Goal: Task Accomplishment & Management: Manage account settings

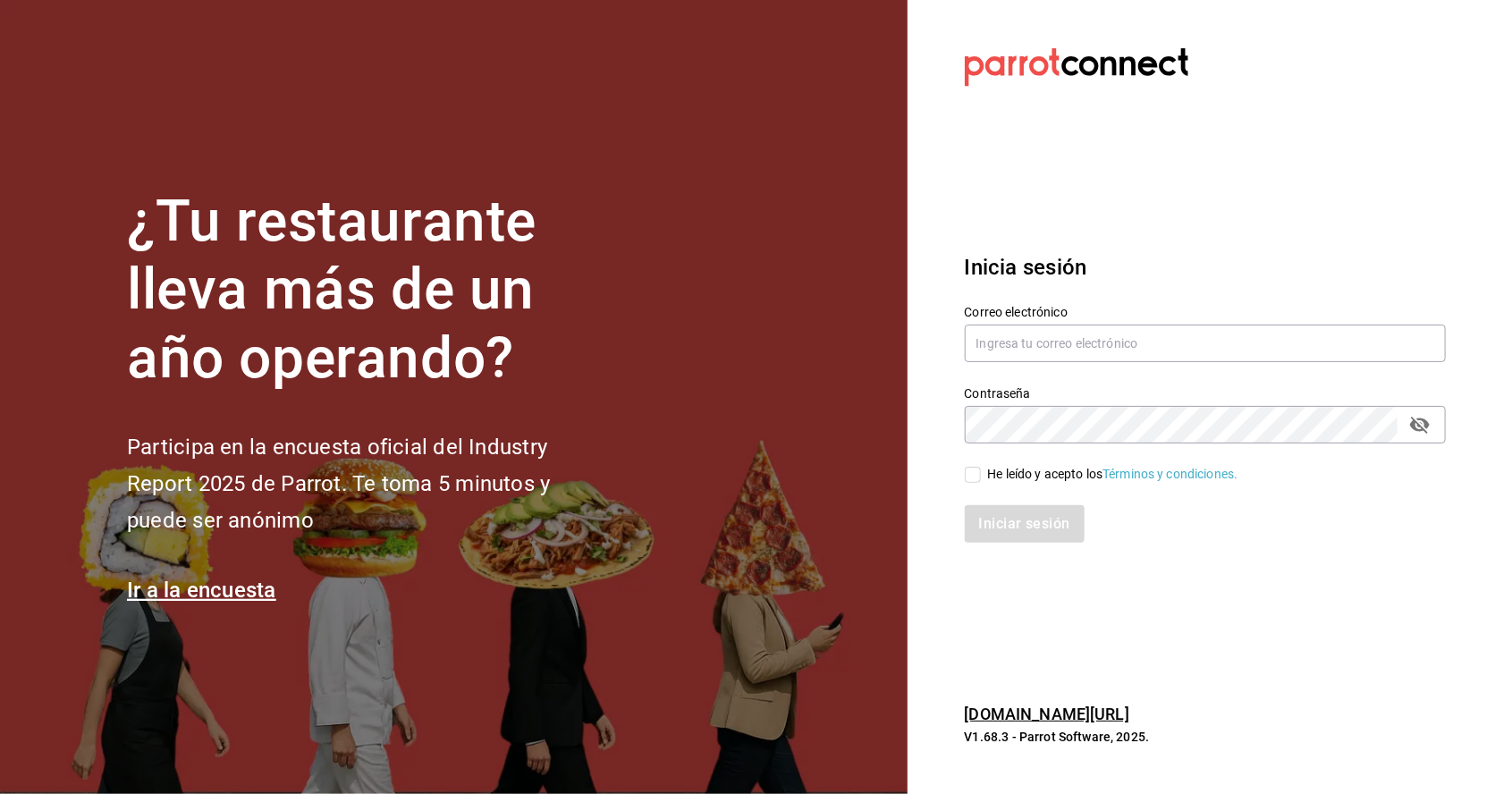
scroll to position [86, 0]
click at [1088, 706] on link "pos.parrotsoftware.io/" at bounding box center [1046, 714] width 164 height 18
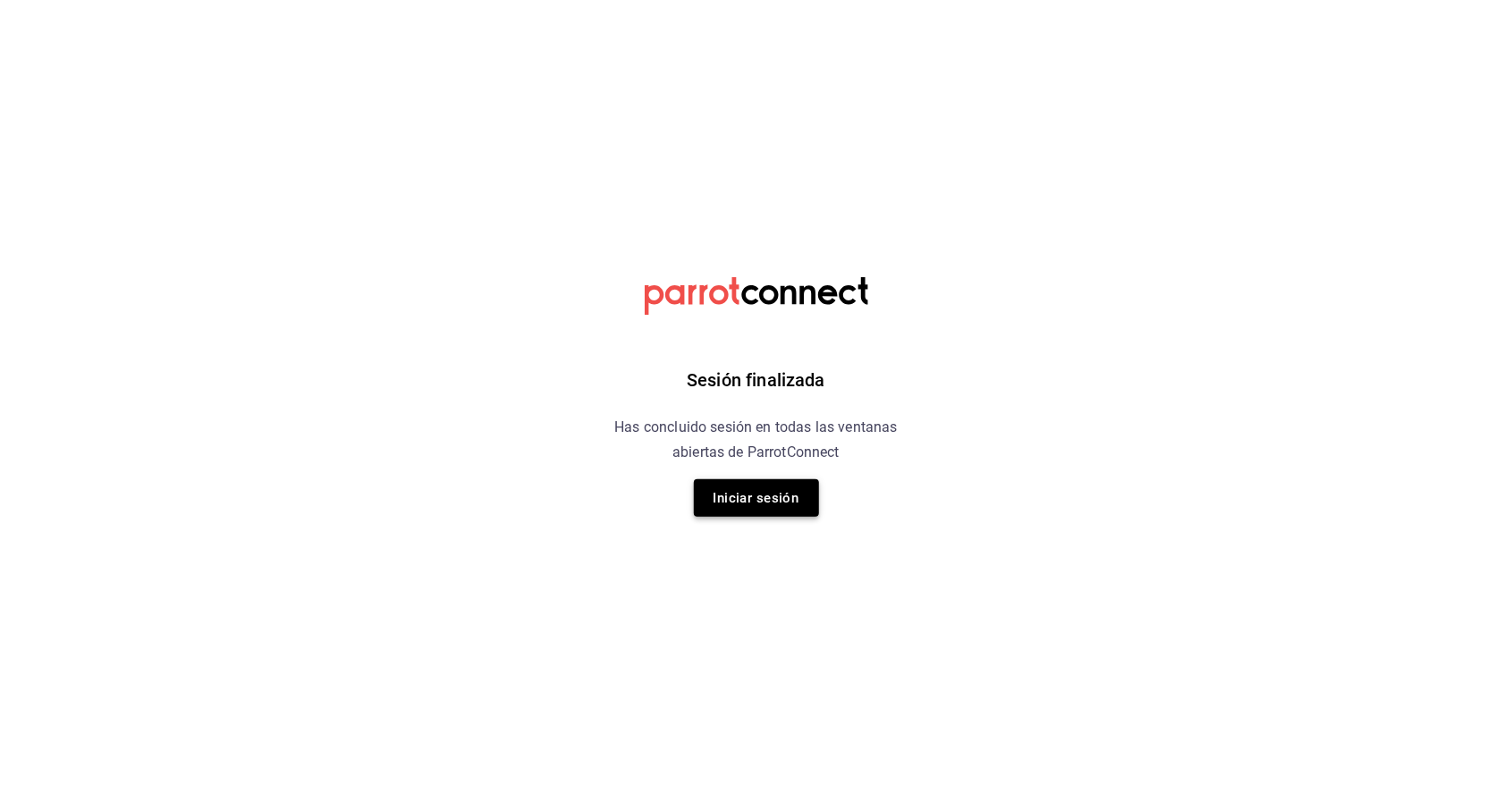
click at [792, 490] on button "Iniciar sesión" at bounding box center [756, 498] width 125 height 38
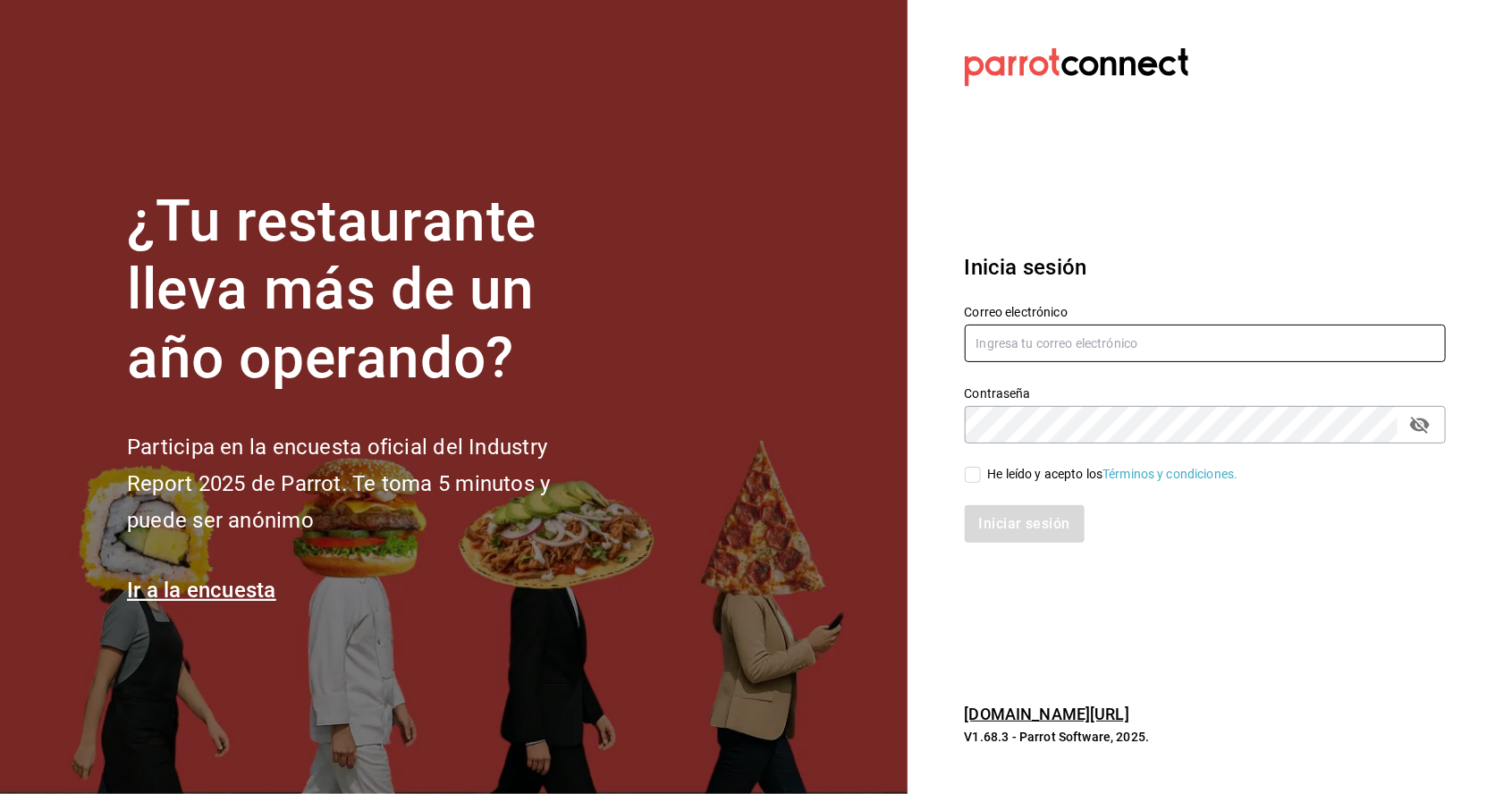
click at [1109, 362] on input "text" at bounding box center [1205, 343] width 481 height 38
type input "thehappybox@satelite.com"
click at [979, 483] on input "He leído y acepto los Términos y condiciones." at bounding box center [972, 474] width 16 height 16
checkbox input "true"
click at [1018, 543] on button "Iniciar sesión" at bounding box center [1025, 524] width 122 height 38
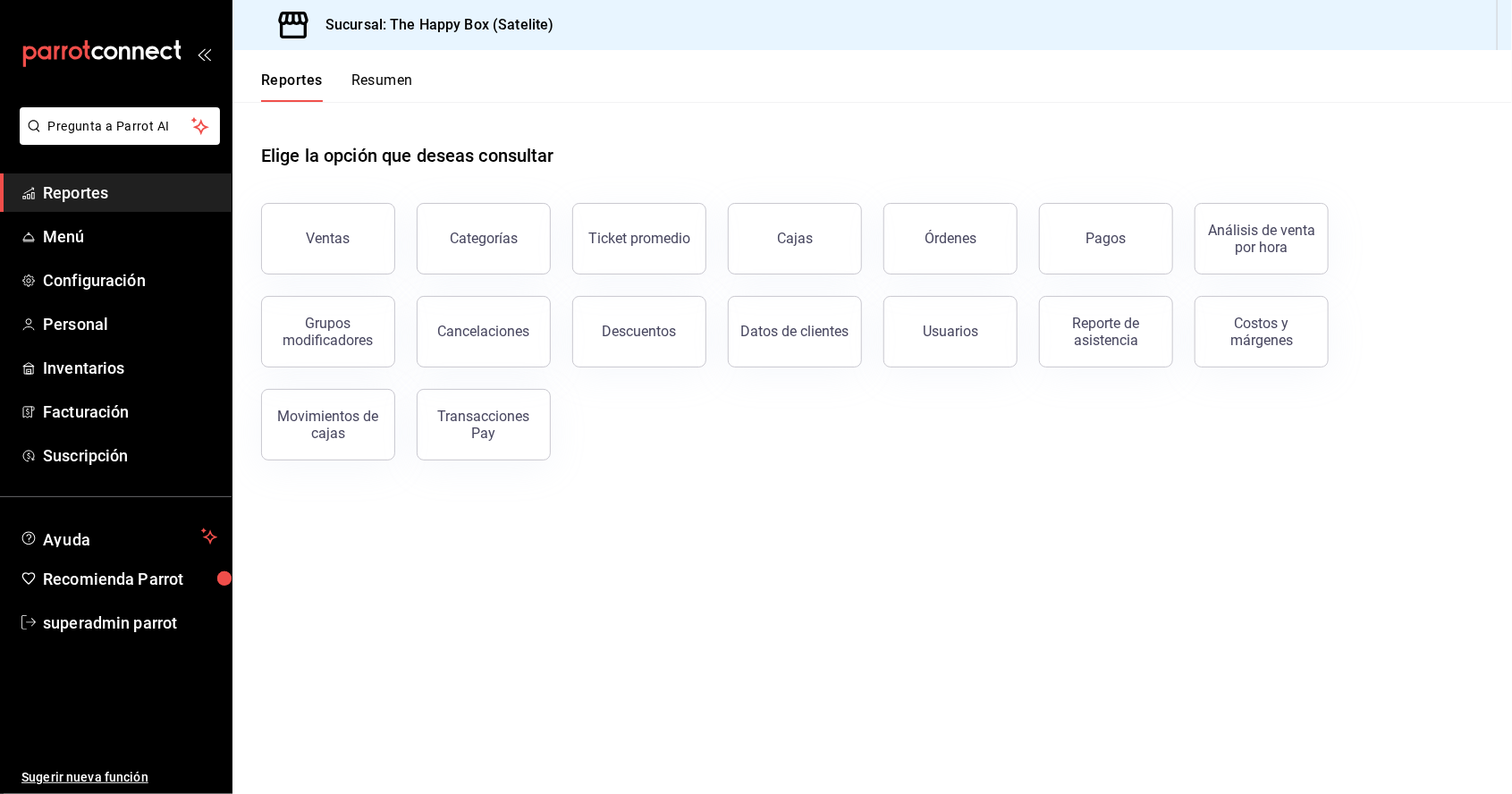
click at [155, 491] on div "Pregunta a Parrot AI Reportes Menú Configuración Personal Inventarios Facturaci…" at bounding box center [115, 450] width 231 height 687
click at [162, 456] on span "Suscripción" at bounding box center [130, 456] width 174 height 24
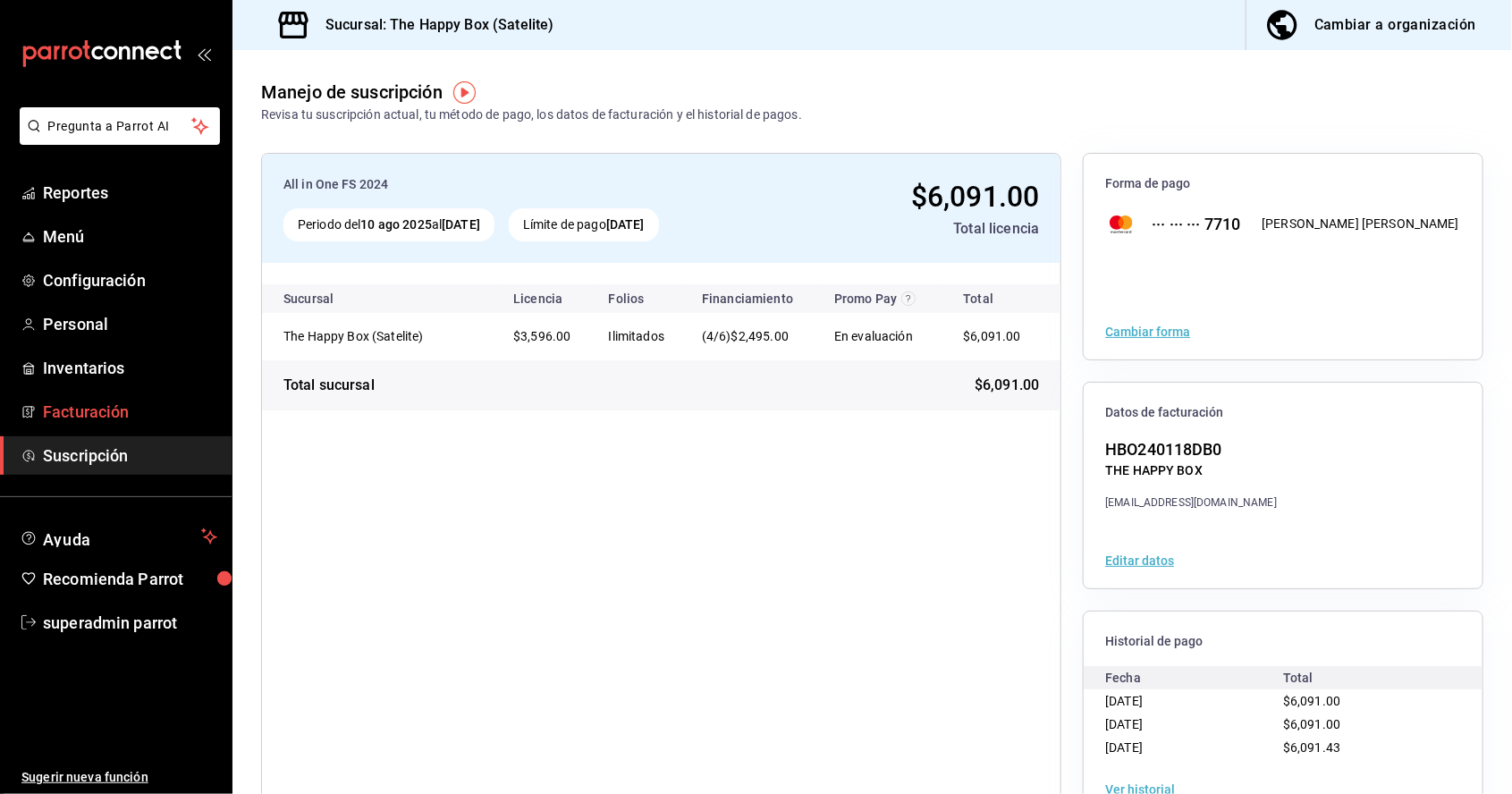
click at [136, 424] on link "Facturación" at bounding box center [115, 412] width 231 height 39
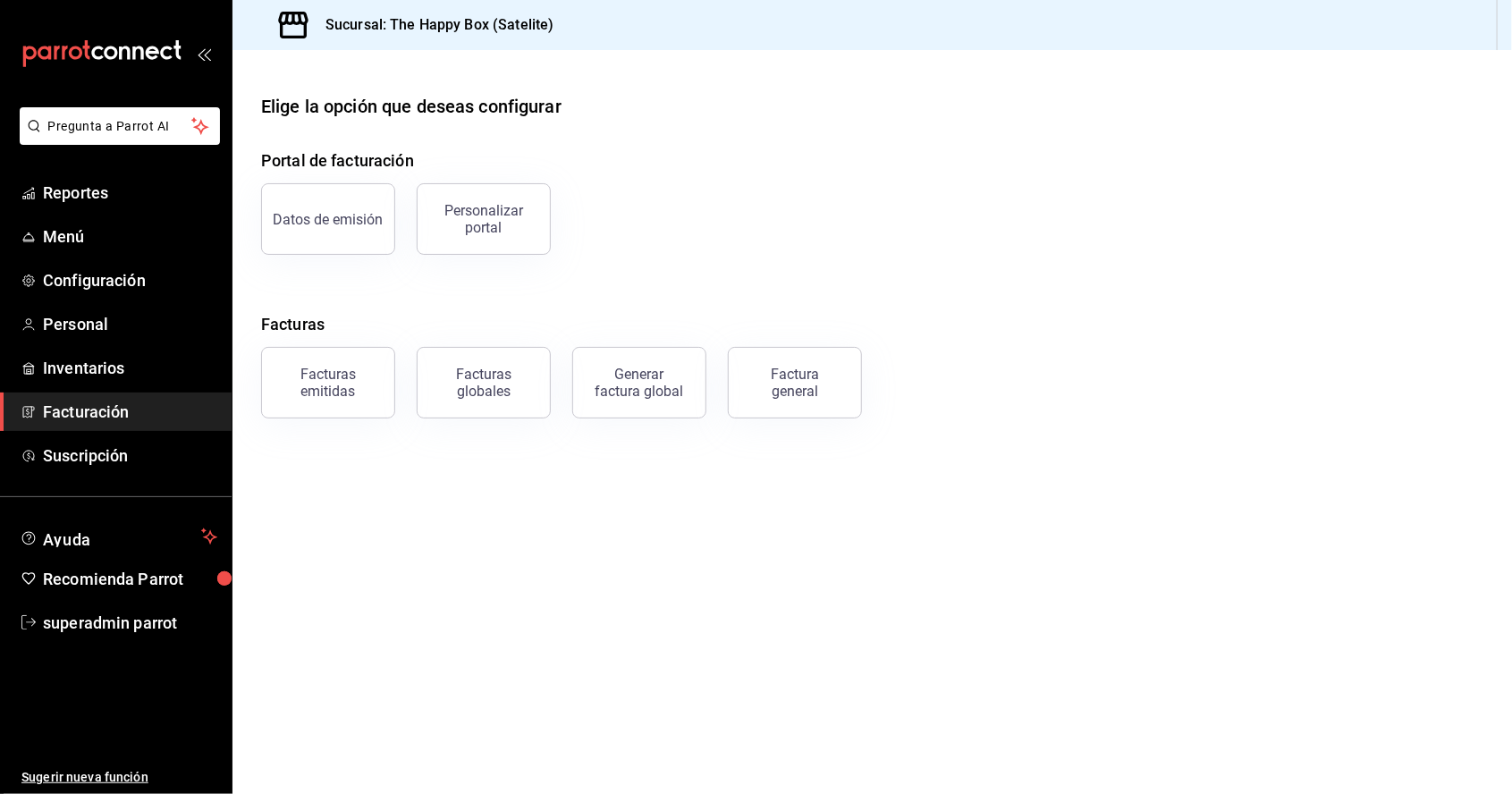
click at [138, 466] on span "Suscripción" at bounding box center [130, 456] width 174 height 24
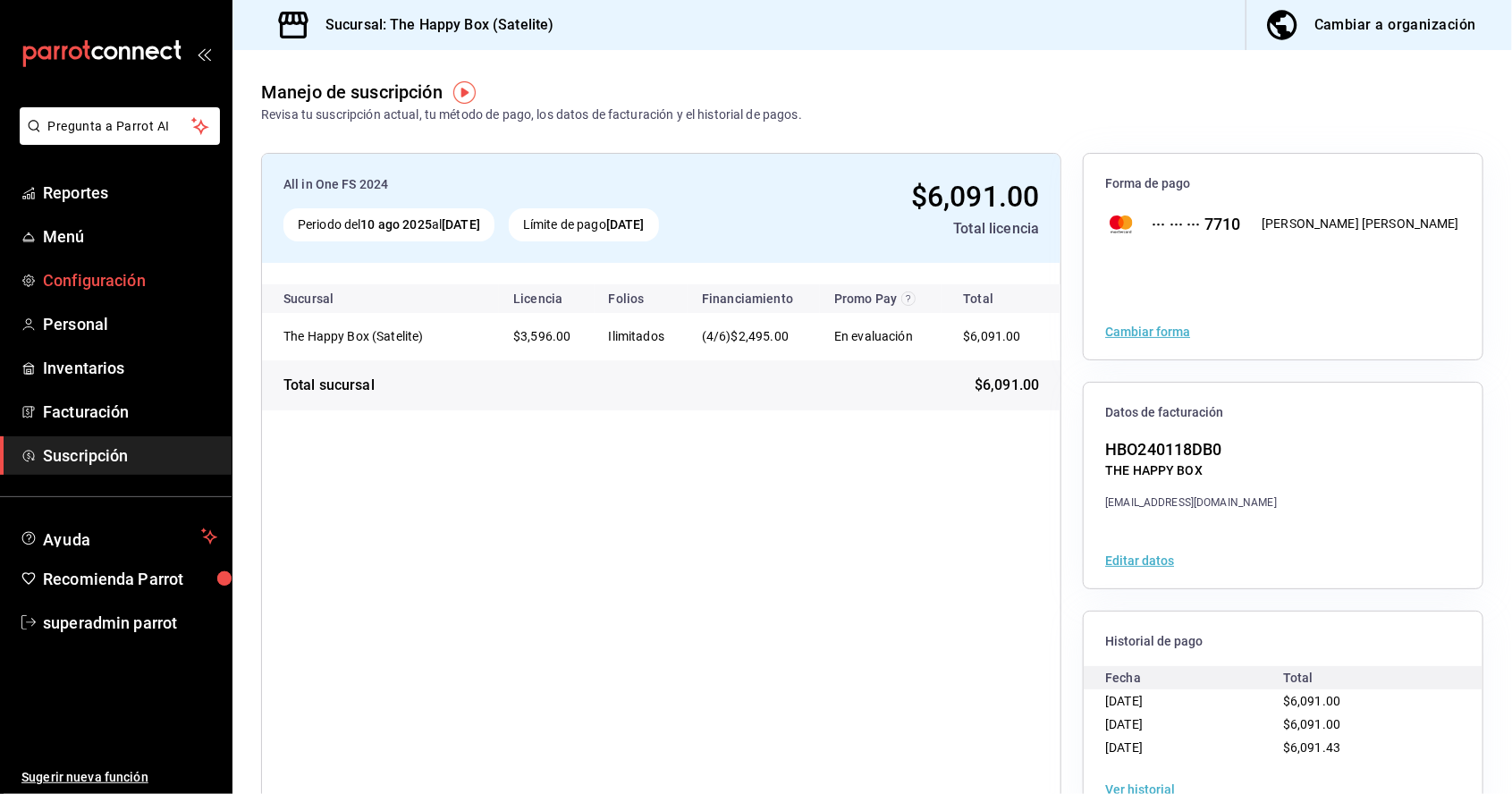
click at [181, 272] on span "Configuración" at bounding box center [130, 280] width 174 height 24
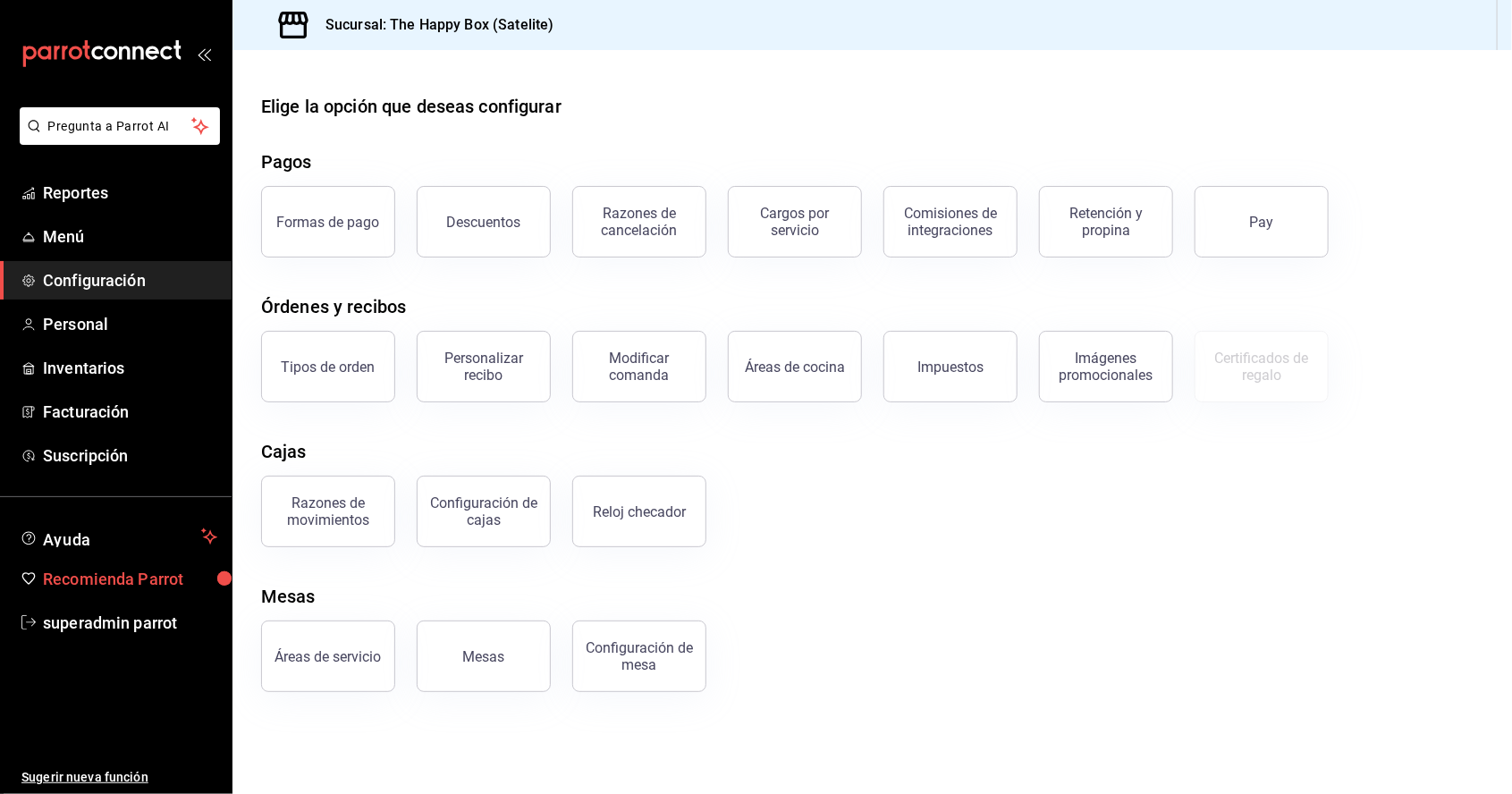
click at [118, 567] on span "Recomienda Parrot" at bounding box center [130, 579] width 174 height 24
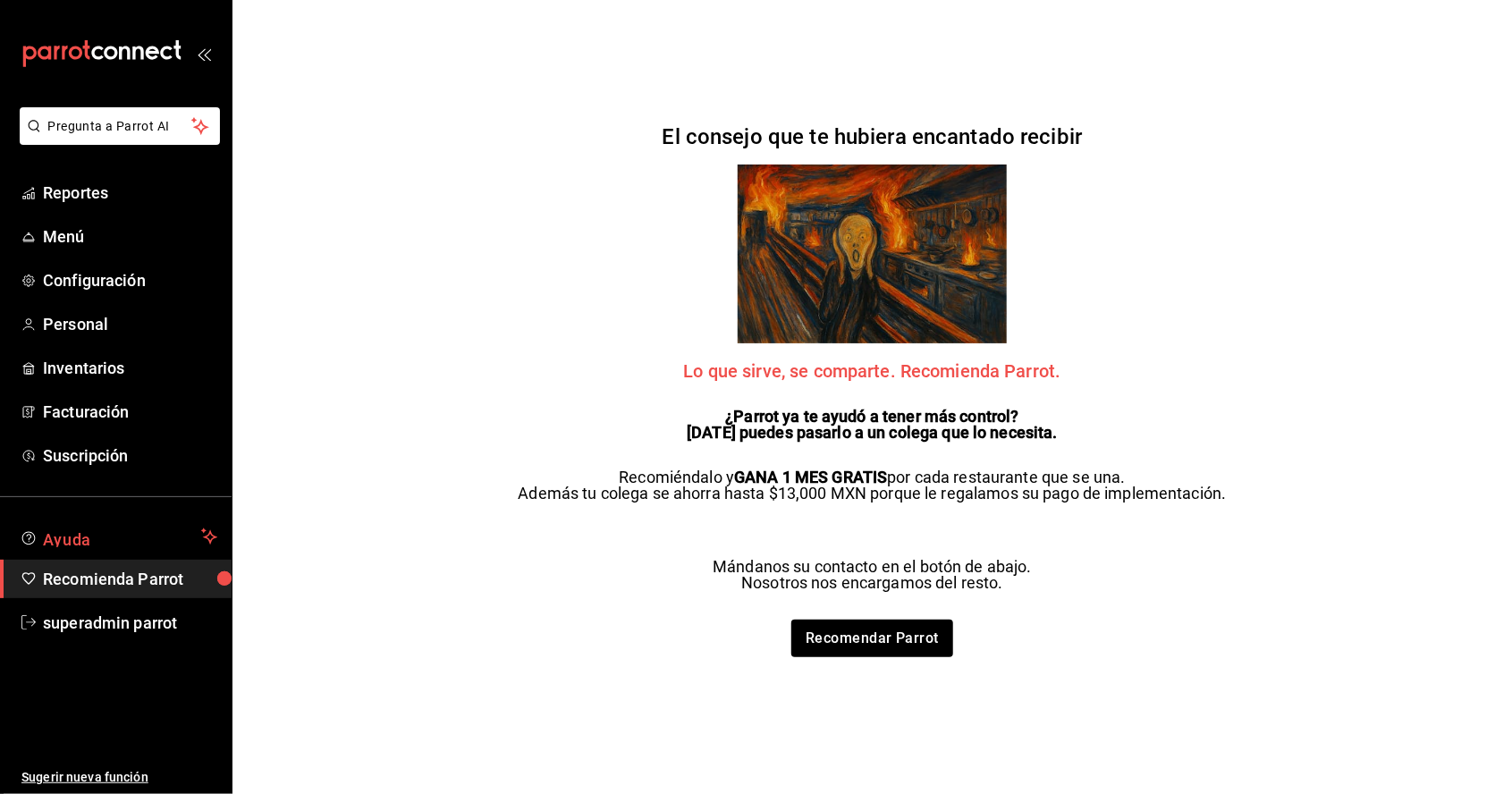
click at [134, 519] on button "Ayuda" at bounding box center [115, 536] width 231 height 36
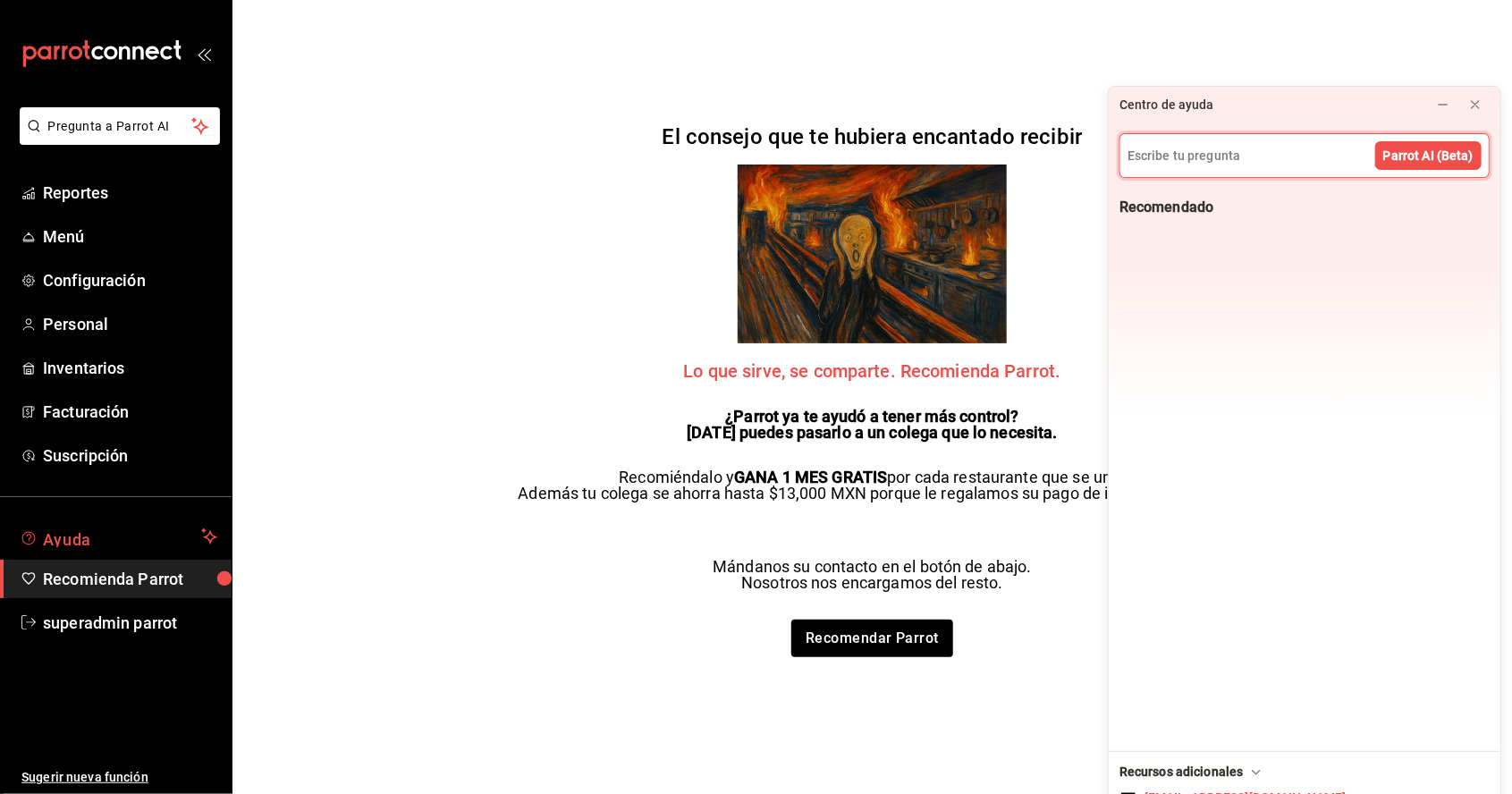
click at [88, 539] on span "Ayuda" at bounding box center [119, 536] width 151 height 21
click at [85, 544] on span "Ayuda" at bounding box center [119, 536] width 151 height 21
click at [112, 539] on span "Ayuda" at bounding box center [119, 536] width 151 height 21
click at [85, 549] on button "Ayuda" at bounding box center [115, 536] width 231 height 36
click at [74, 541] on span "Ayuda" at bounding box center [119, 536] width 151 height 21
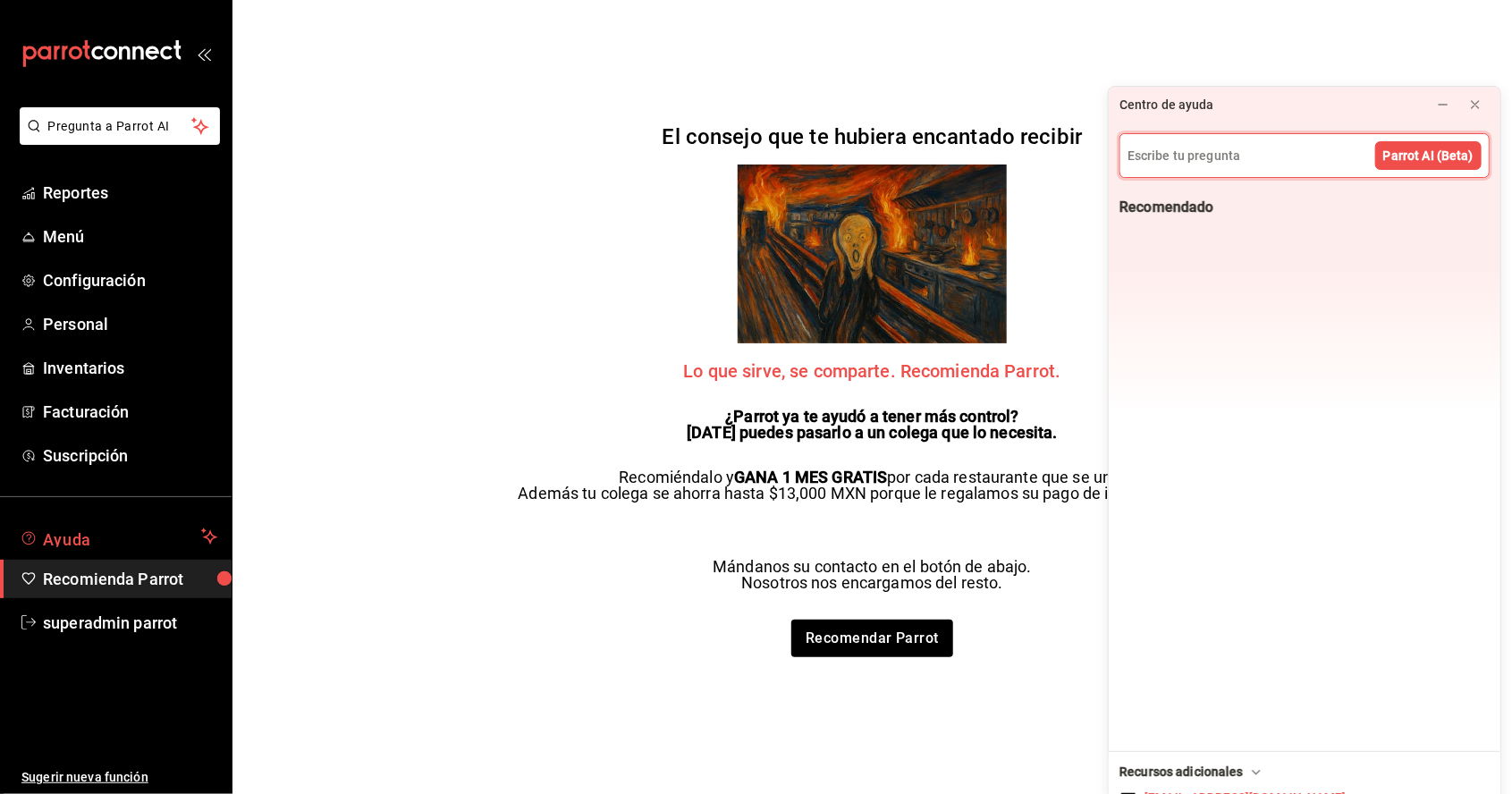
click at [65, 537] on span "Ayuda" at bounding box center [119, 536] width 151 height 21
click at [63, 531] on span "Ayuda" at bounding box center [119, 536] width 151 height 21
click at [64, 526] on span "Ayuda" at bounding box center [119, 536] width 151 height 21
click at [65, 519] on button "Ayuda" at bounding box center [115, 536] width 231 height 36
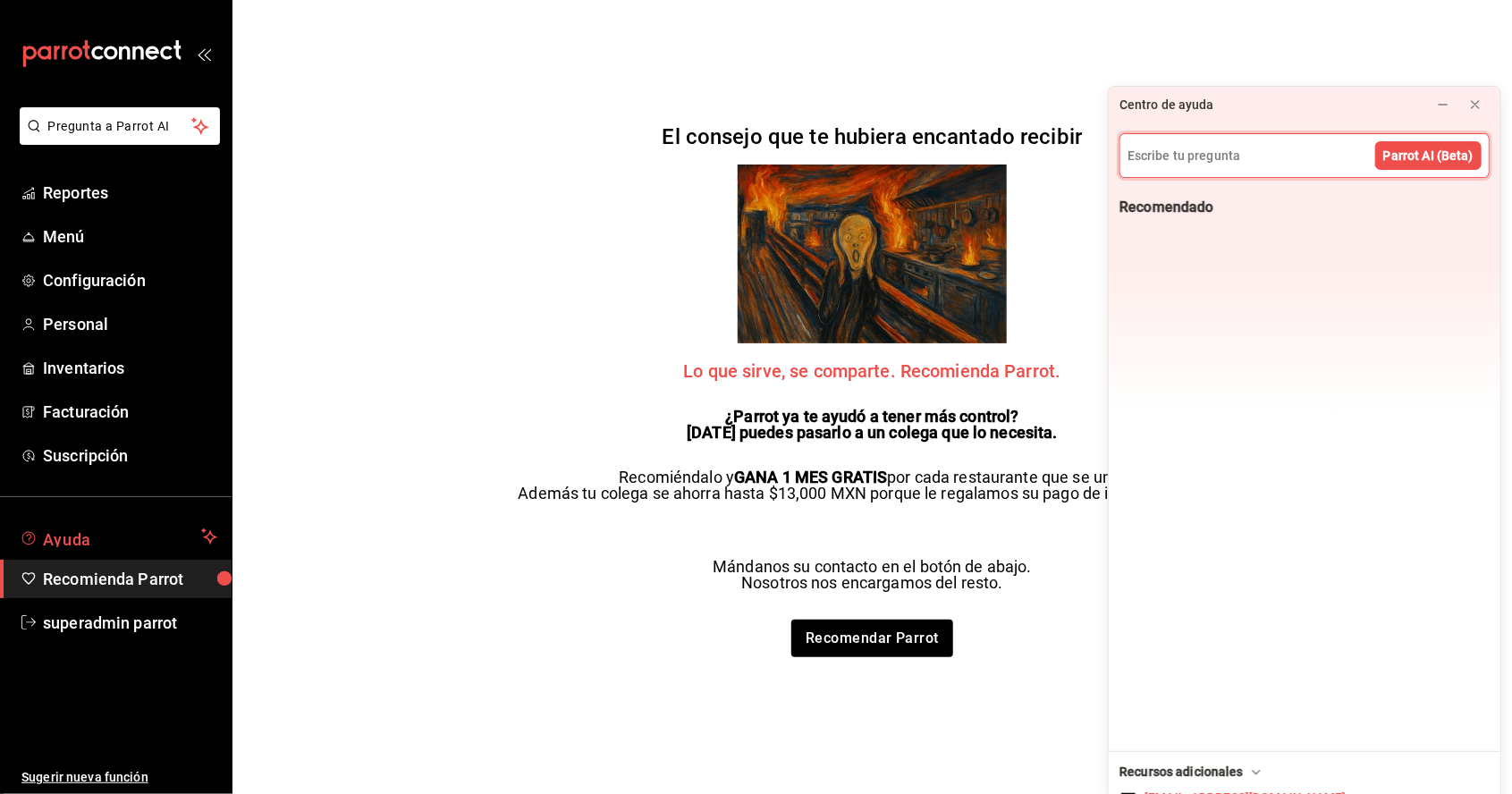
click at [69, 523] on button "Ayuda" at bounding box center [115, 536] width 231 height 36
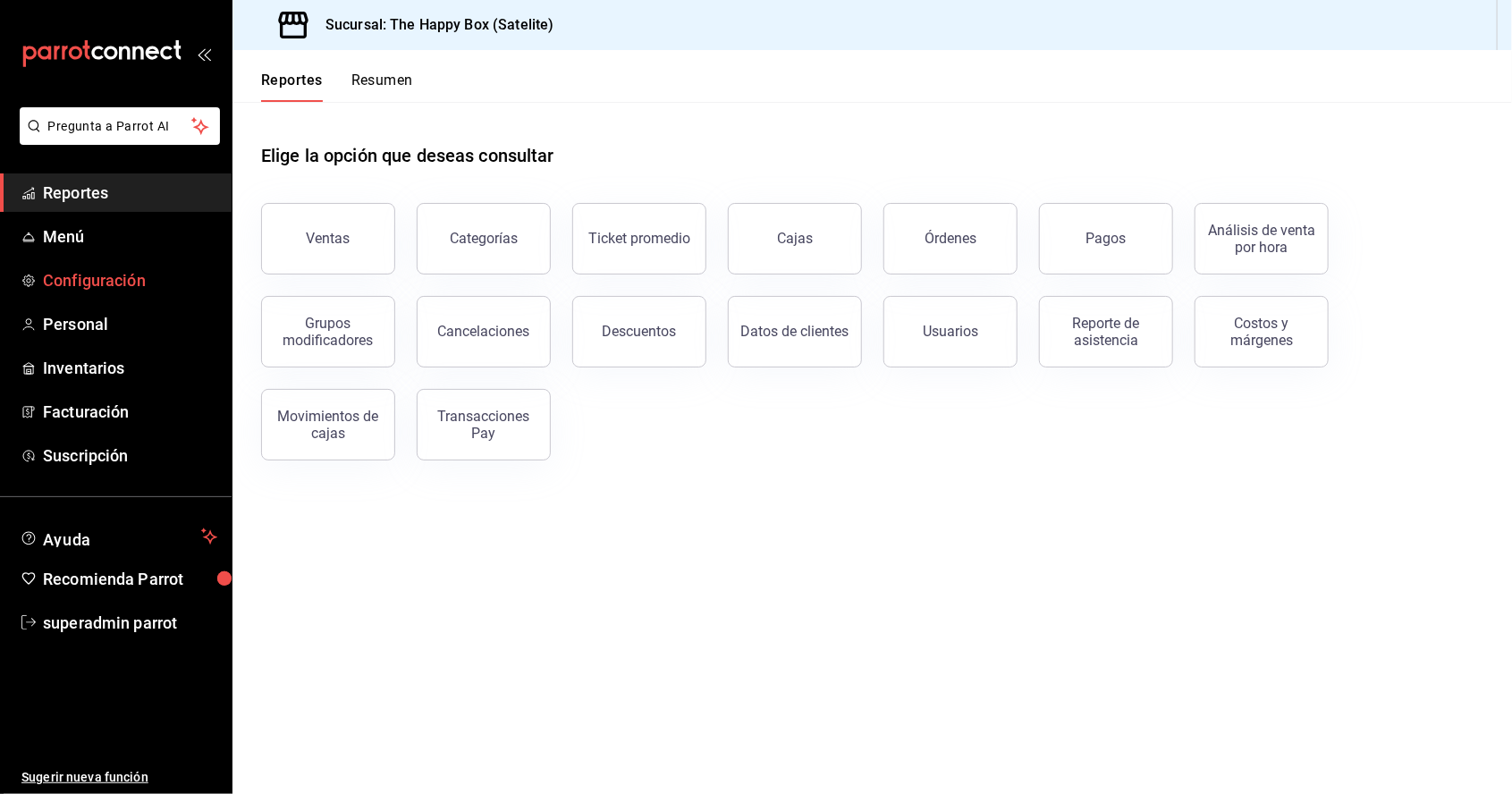
click at [59, 299] on link "Configuración" at bounding box center [115, 280] width 231 height 39
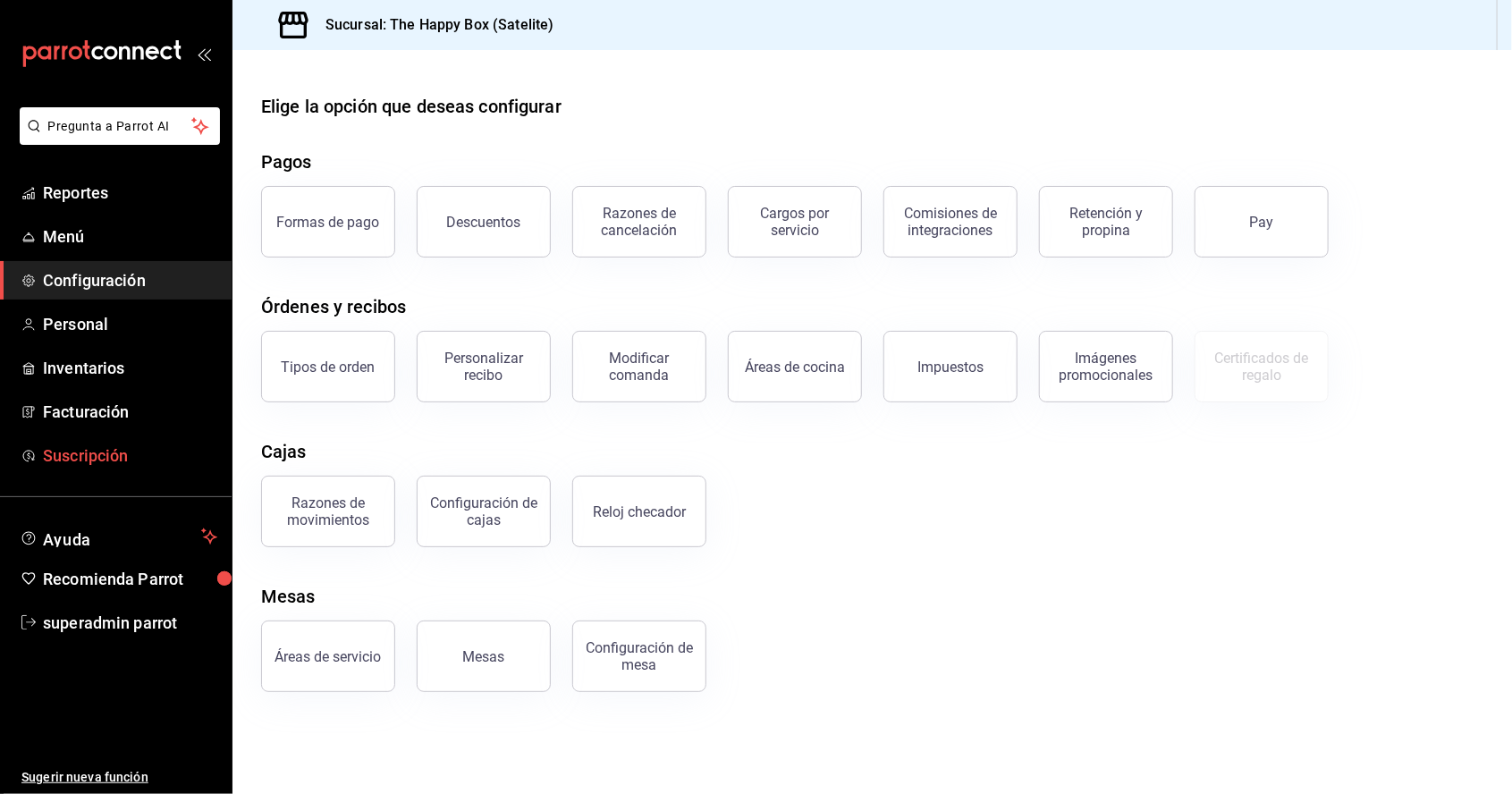
click at [54, 468] on link "Suscripción" at bounding box center [115, 456] width 231 height 39
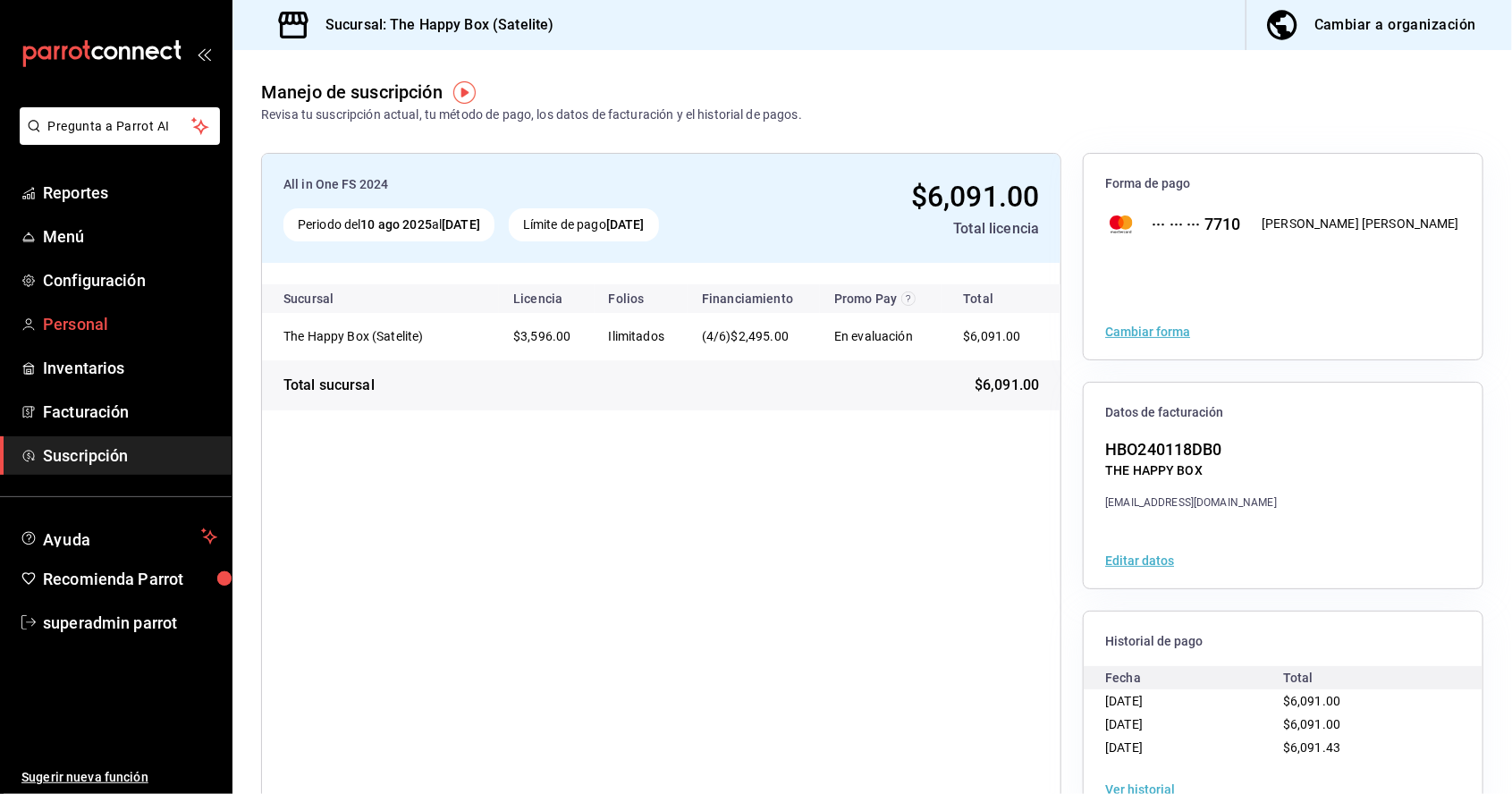
click at [75, 330] on span "Personal" at bounding box center [130, 324] width 174 height 24
